Goal: Task Accomplishment & Management: Use online tool/utility

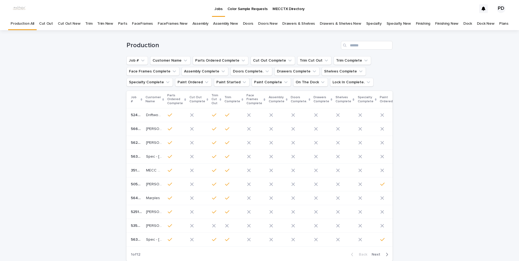
click at [458, 101] on div "Loading... Saving… Loading... Saving… Production Job # Customer Name Parts Orde…" at bounding box center [259, 161] width 519 height 263
drag, startPoint x: 80, startPoint y: 68, endPoint x: 81, endPoint y: 63, distance: 5.2
click at [81, 68] on div "Loading... Saving… Loading... Saving… Production Job # Customer Name Parts Orde…" at bounding box center [259, 161] width 519 height 263
click at [56, 78] on div "Loading... Saving… Loading... Saving… Production Job # Customer Name Parts Orde…" at bounding box center [259, 161] width 519 height 263
